Goal: Transaction & Acquisition: Purchase product/service

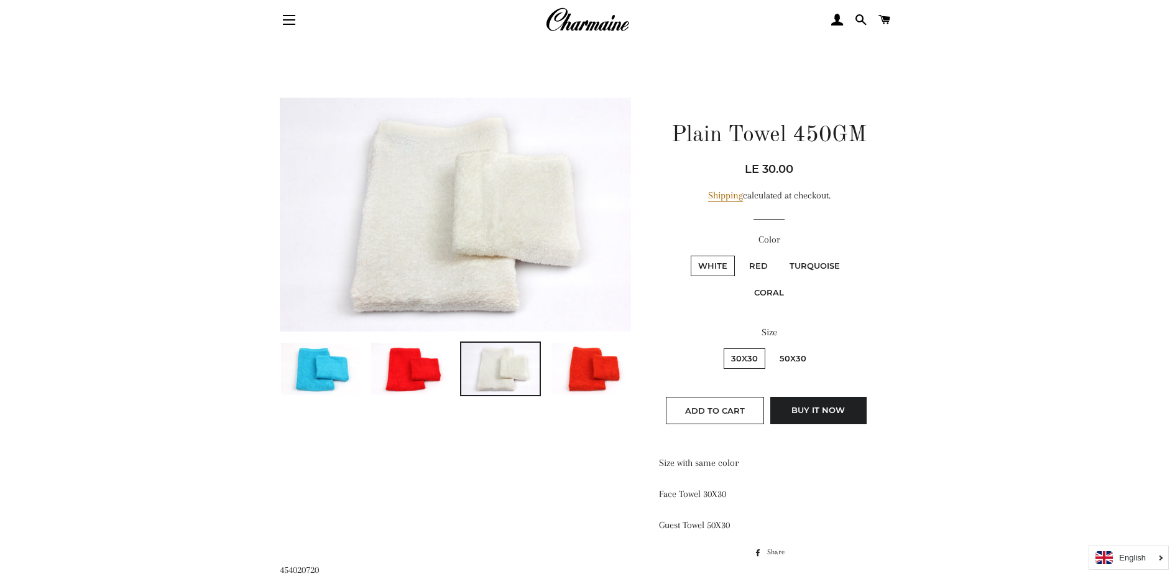
scroll to position [39, 0]
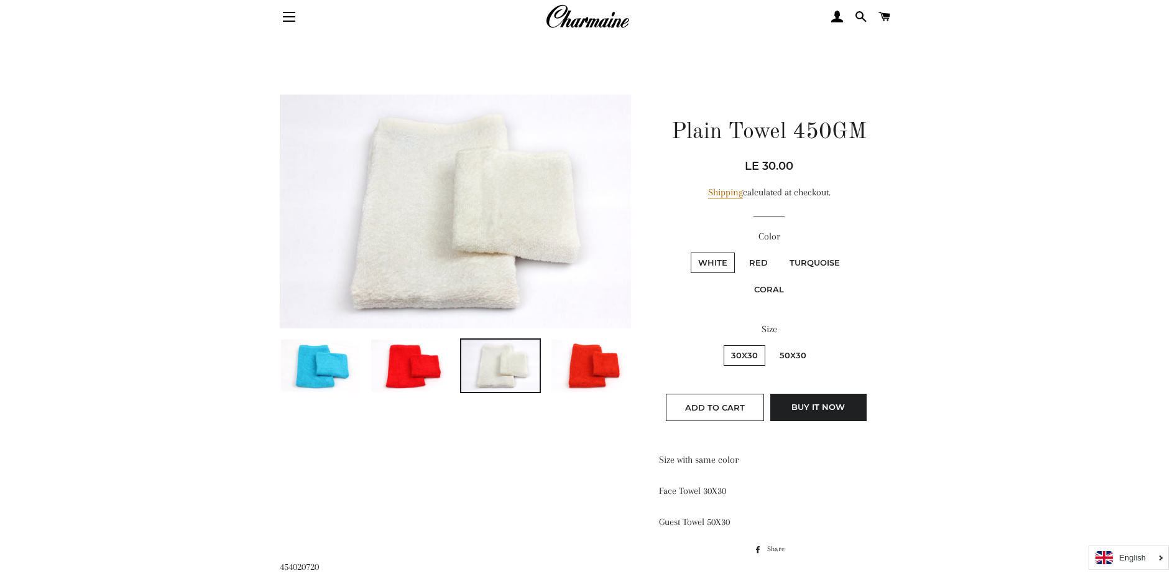
click at [791, 359] on label "50X30" at bounding box center [793, 355] width 42 height 21
click at [771, 344] on input "50X30" at bounding box center [770, 343] width 1 height 1
radio input "true"
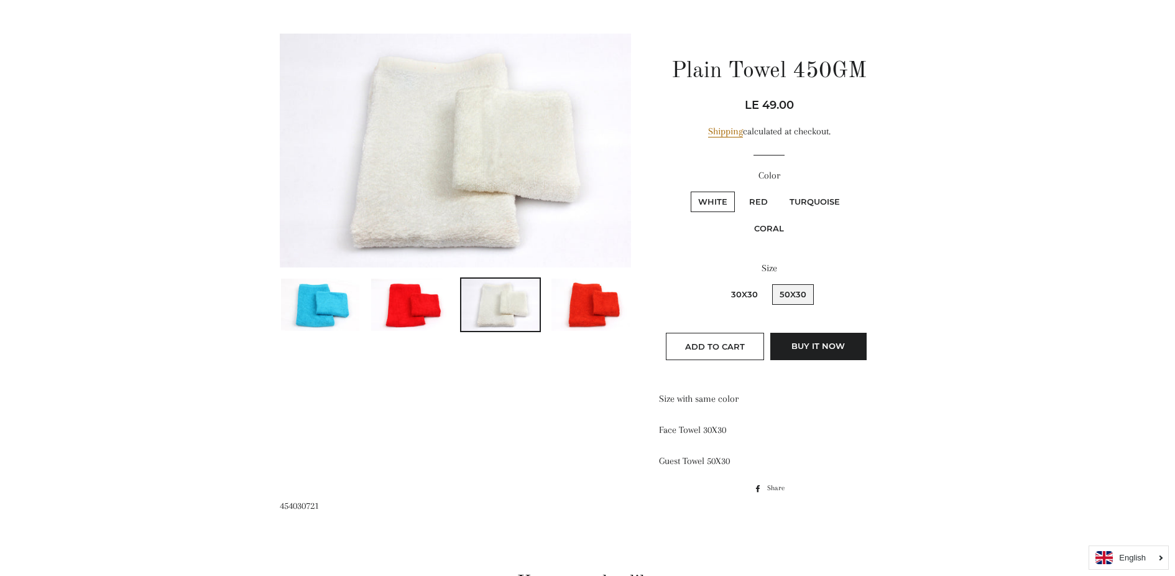
scroll to position [106, 0]
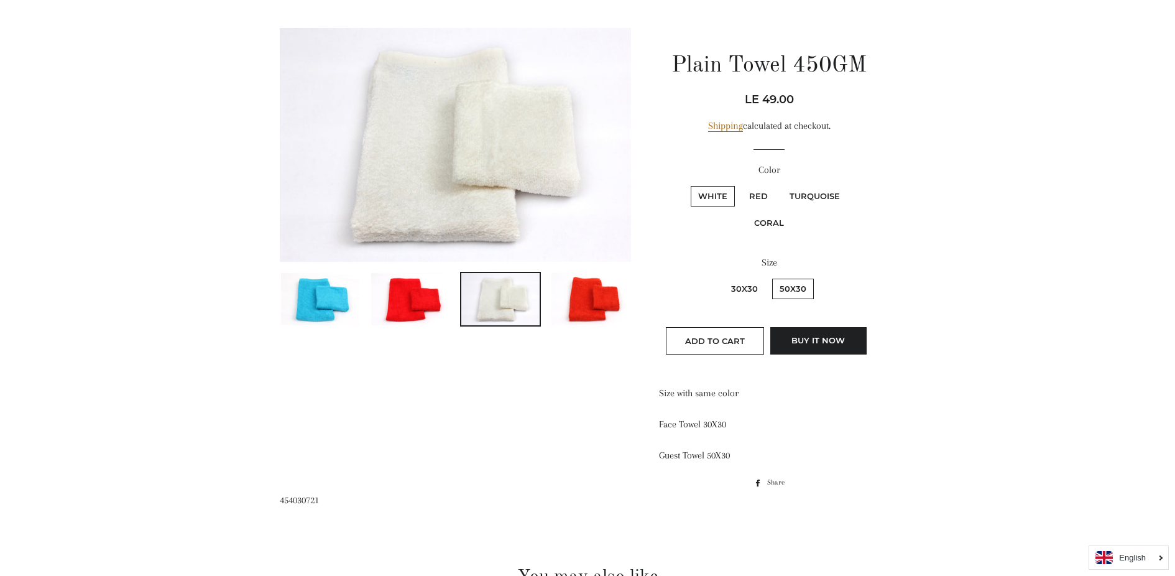
click at [760, 210] on fieldset "White Red Turquoise Coral" at bounding box center [769, 215] width 218 height 63
click at [760, 199] on label "Red" at bounding box center [759, 196] width 34 height 21
click at [740, 185] on input "Red" at bounding box center [740, 184] width 1 height 1
radio input "true"
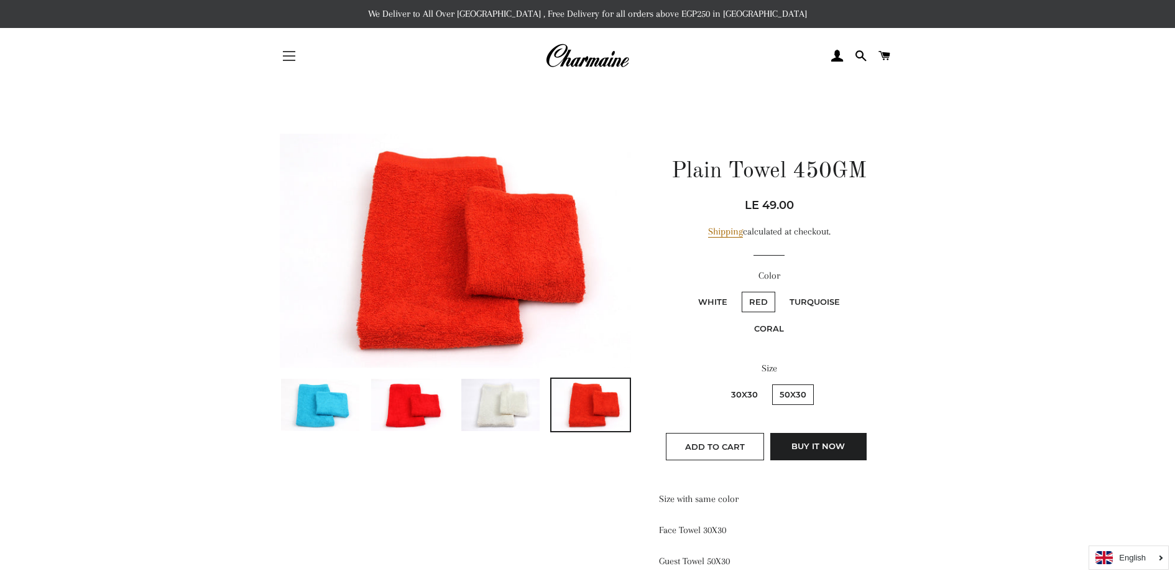
click at [292, 62] on button "Site navigation" at bounding box center [289, 55] width 31 height 31
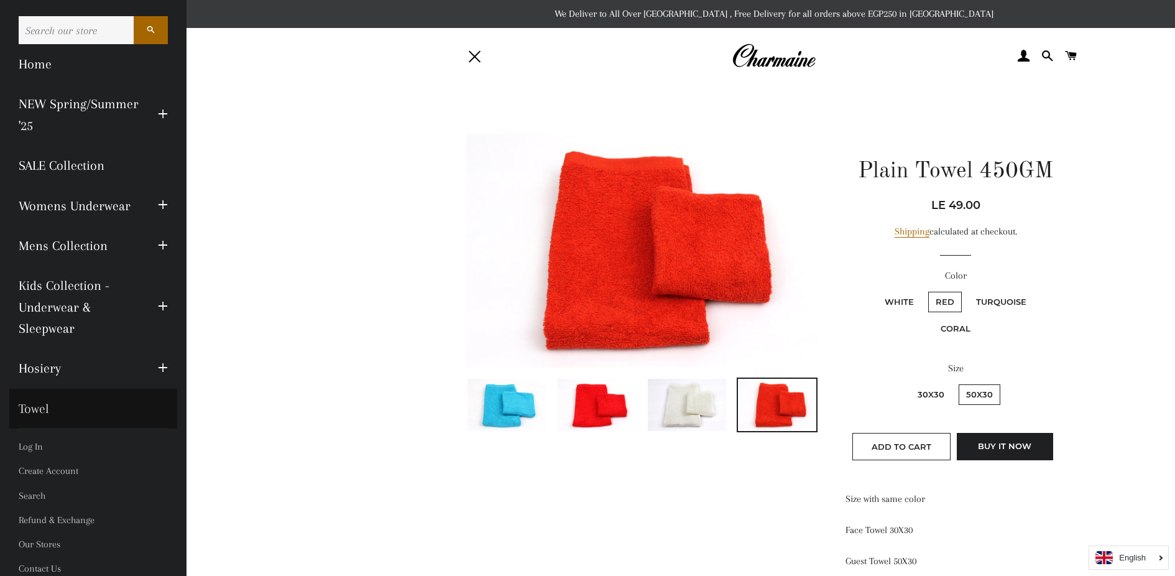
click at [21, 417] on link "Towel" at bounding box center [93, 409] width 168 height 40
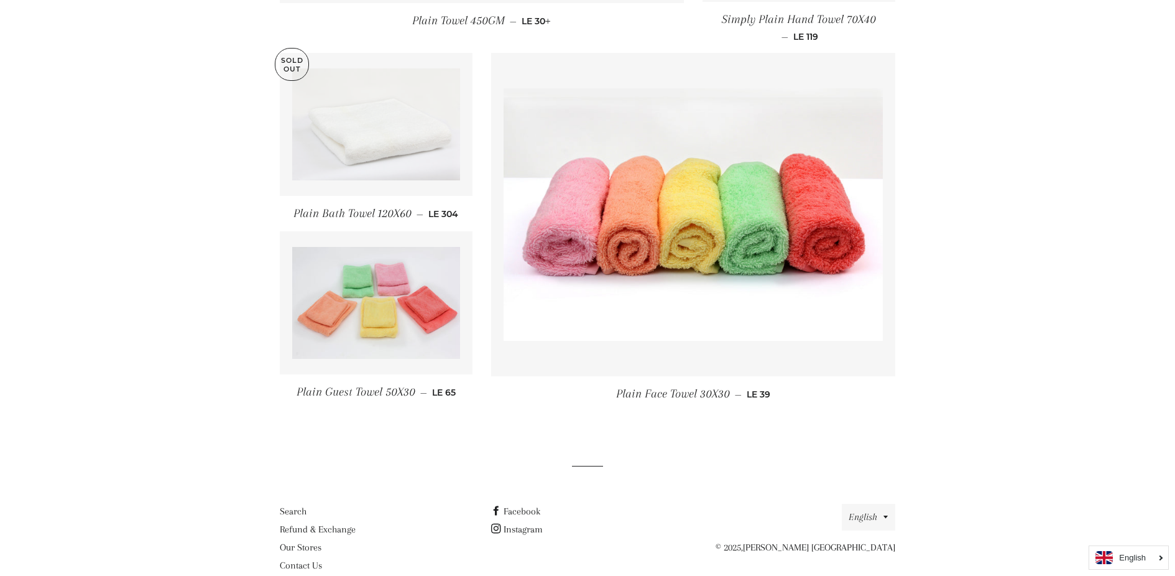
scroll to position [1648, 0]
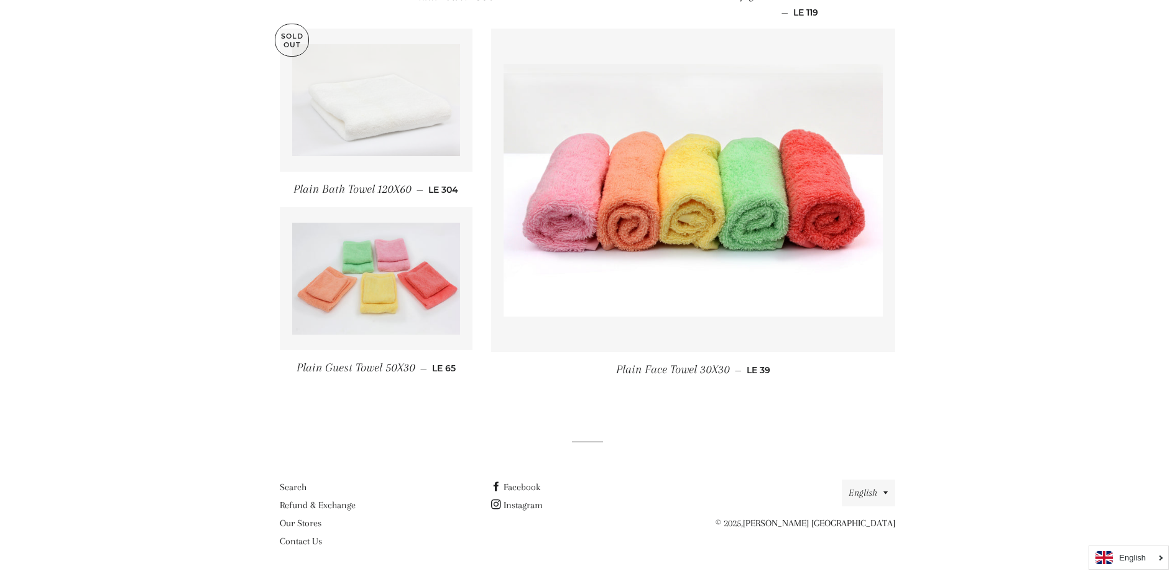
click at [356, 104] on img at bounding box center [376, 100] width 168 height 112
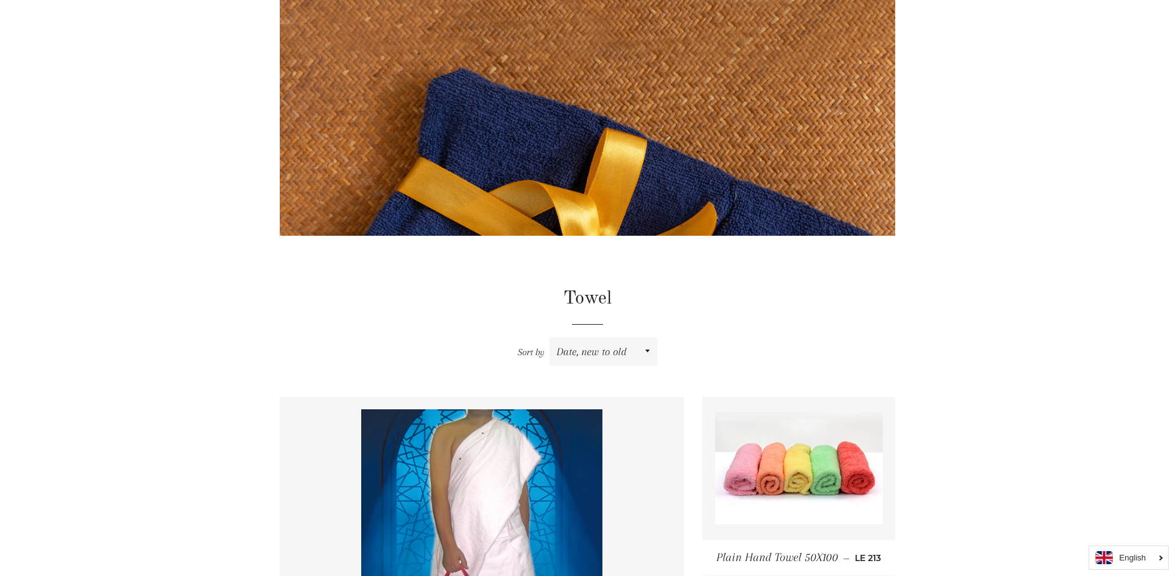
scroll to position [0, 0]
